Goal: Find specific page/section: Find specific page/section

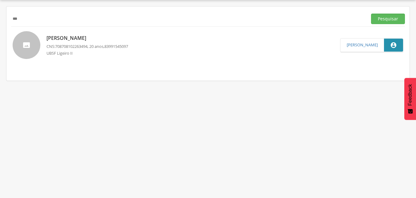
scroll to position [18, 0]
click at [371, 14] on button "Pesquisar" at bounding box center [388, 19] width 34 height 10
type input "*"
click at [74, 18] on input "text" at bounding box center [188, 19] width 354 height 10
type input "**********"
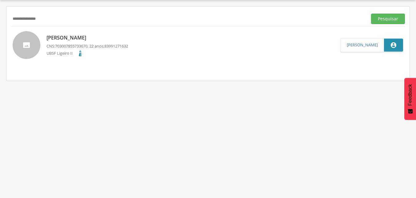
click at [371, 14] on button "Pesquisar" at bounding box center [388, 19] width 34 height 10
click at [87, 36] on p "[PERSON_NAME]" at bounding box center [88, 37] width 82 height 7
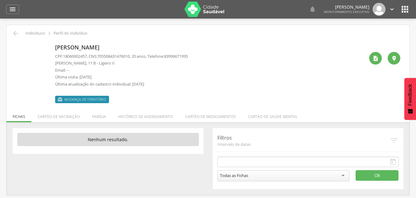
click at [12, 34] on div " Voltar Indivíduos  Perfil do Indivíduo" at bounding box center [208, 33] width 394 height 7
click at [14, 31] on icon "" at bounding box center [15, 33] width 7 height 7
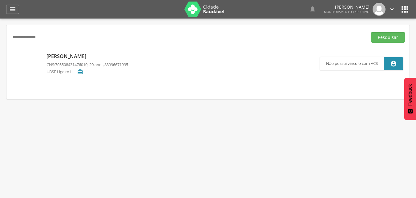
scroll to position [18, 0]
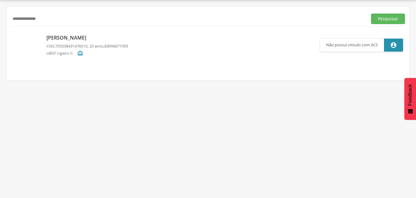
drag, startPoint x: 65, startPoint y: 21, endPoint x: 0, endPoint y: 22, distance: 65.4
click at [0, 22] on div " Supervisão  Distritos  Ubs Coordenador: - Queimadas / PB Intervalo de Tempo…" at bounding box center [208, 99] width 416 height 198
click at [72, 39] on p "[PERSON_NAME]" at bounding box center [88, 37] width 82 height 7
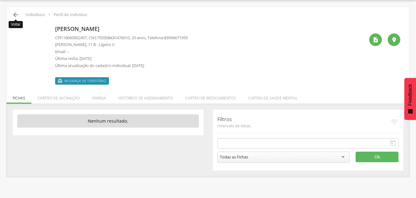
click at [16, 13] on icon "" at bounding box center [15, 14] width 7 height 7
